Goal: Transaction & Acquisition: Download file/media

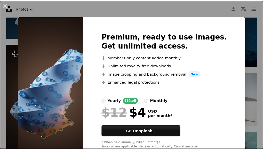
scroll to position [2737, 0]
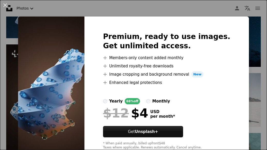
click at [188, 14] on div "An X shape Premium, ready to use images. Get unlimited access. A plus sign Memb…" at bounding box center [133, 75] width 267 height 150
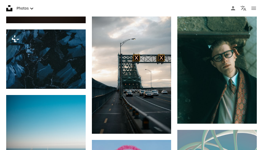
scroll to position [2814, 0]
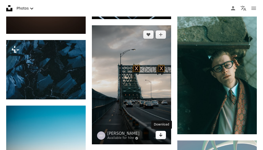
click at [164, 136] on link "Arrow pointing down" at bounding box center [161, 135] width 10 height 8
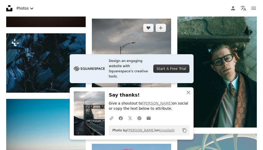
scroll to position [2917, 0]
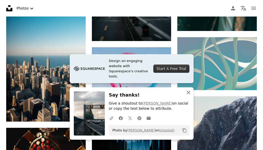
click at [188, 91] on icon "An X shape" at bounding box center [188, 92] width 6 height 6
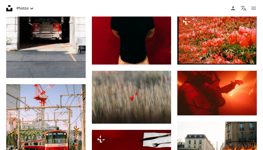
scroll to position [3176, 0]
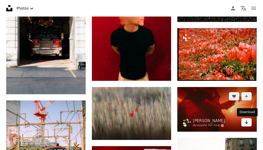
click at [250, 121] on link "Arrow pointing down" at bounding box center [246, 122] width 10 height 8
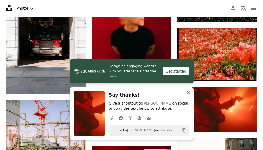
click at [189, 92] on icon "button" at bounding box center [189, 93] width 4 height 4
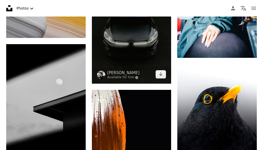
scroll to position [4053, 0]
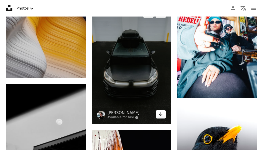
click at [163, 115] on link "Arrow pointing down" at bounding box center [161, 114] width 10 height 8
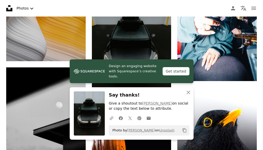
scroll to position [4079, 0]
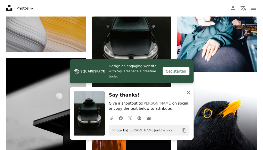
click at [187, 92] on icon "An X shape" at bounding box center [188, 92] width 6 height 6
